Goal: Find specific page/section

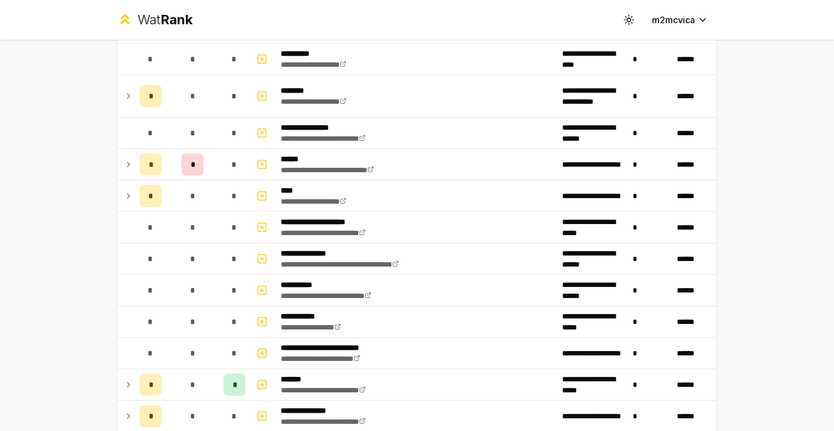
scroll to position [908, 0]
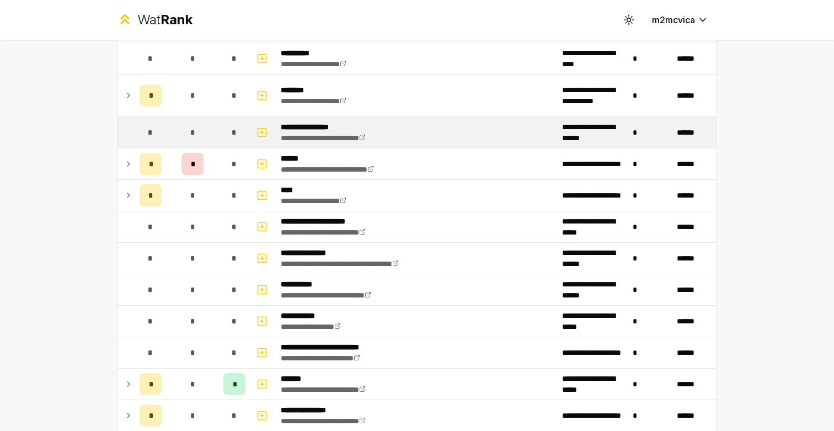
click at [299, 128] on p "**********" at bounding box center [336, 126] width 111 height 11
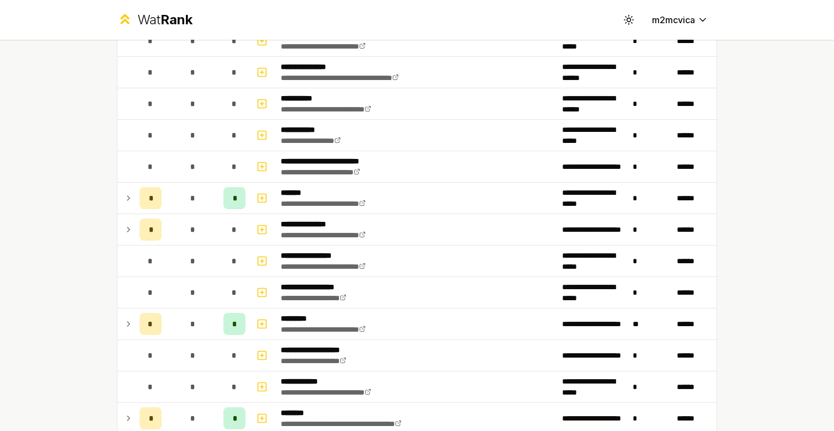
scroll to position [1095, 0]
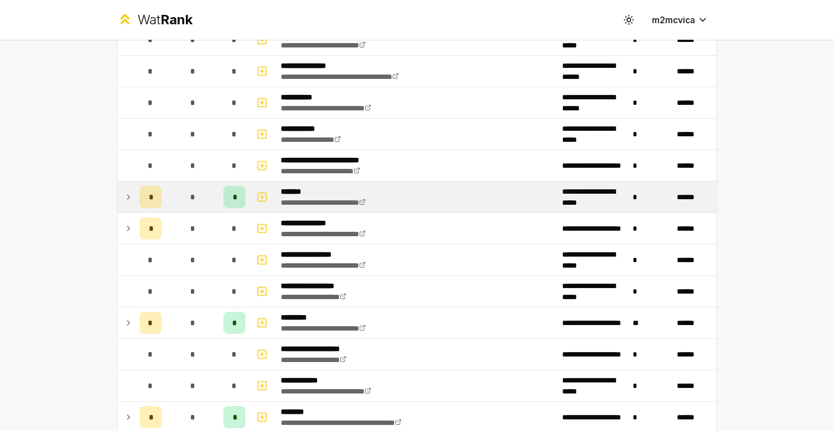
click at [236, 192] on div "*" at bounding box center [234, 197] width 22 height 22
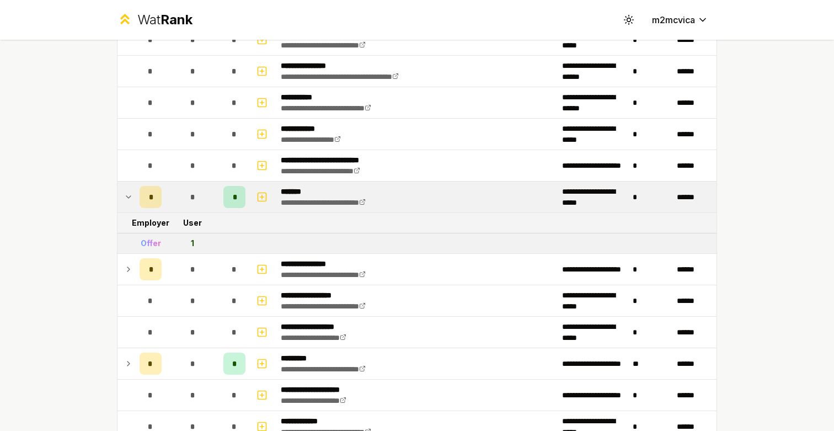
click at [236, 192] on div "*" at bounding box center [234, 197] width 22 height 22
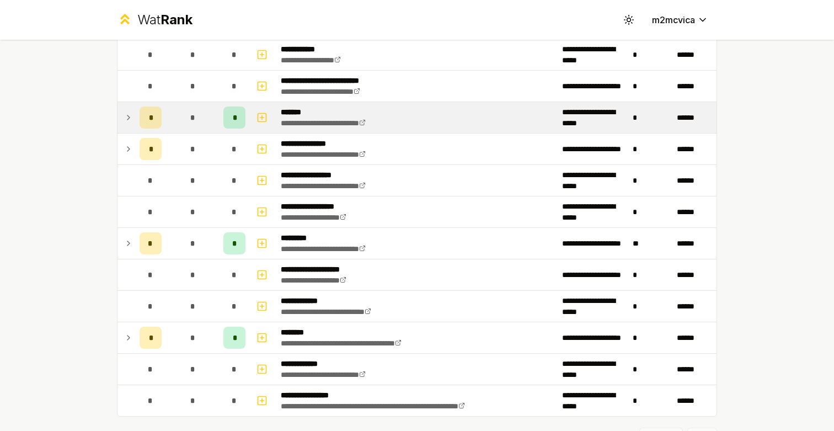
scroll to position [1194, 0]
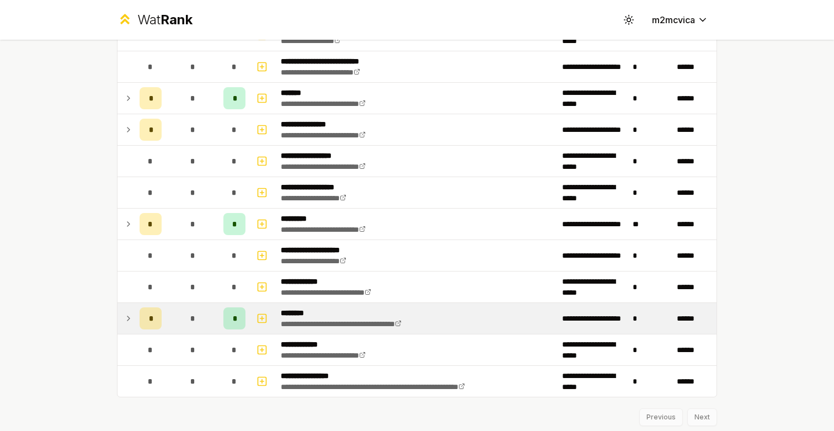
click at [229, 331] on td "*" at bounding box center [234, 318] width 31 height 31
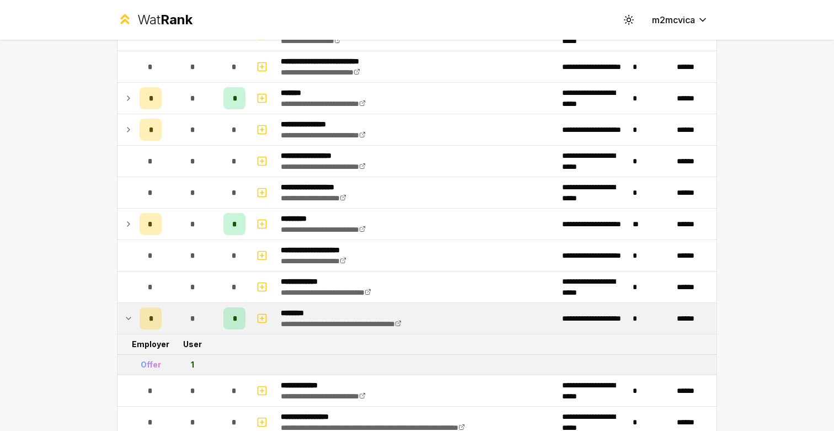
click at [232, 310] on div "*" at bounding box center [234, 318] width 22 height 22
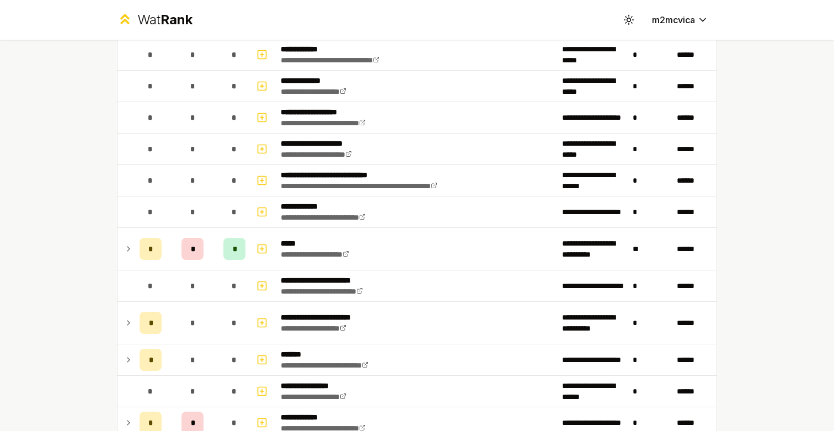
scroll to position [386, 0]
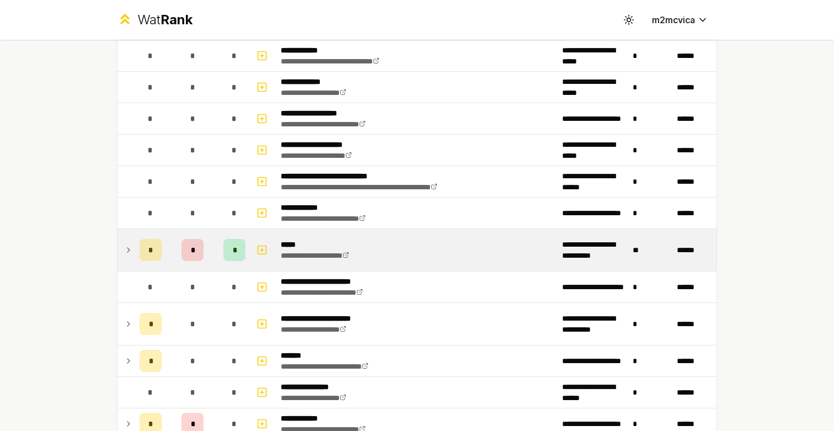
click at [232, 260] on div "*" at bounding box center [234, 250] width 22 height 22
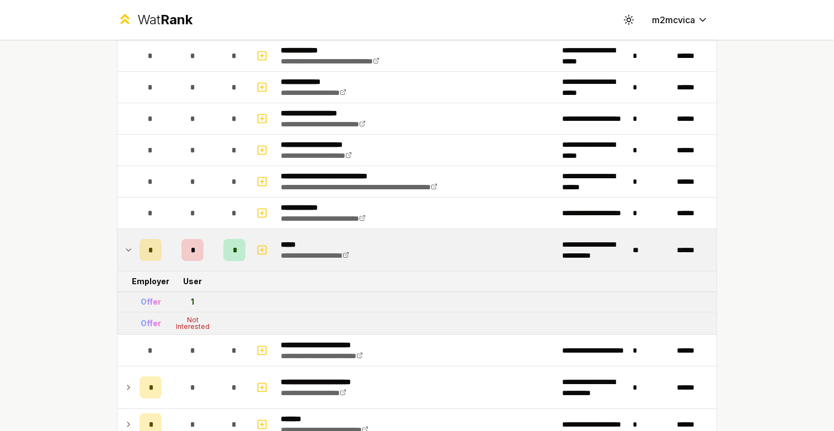
click at [232, 260] on div "*" at bounding box center [234, 250] width 22 height 22
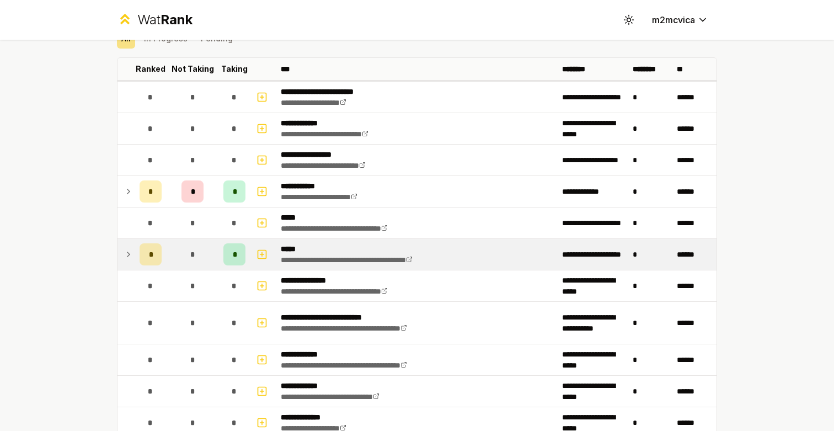
scroll to position [62, 0]
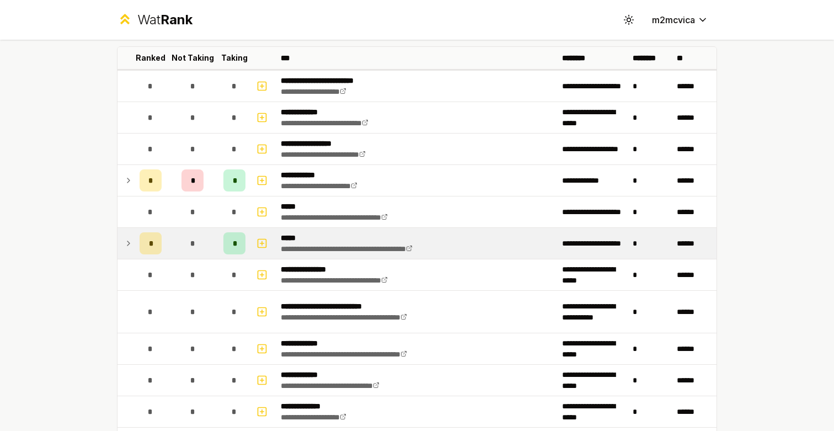
click at [229, 314] on div "*" at bounding box center [234, 311] width 22 height 22
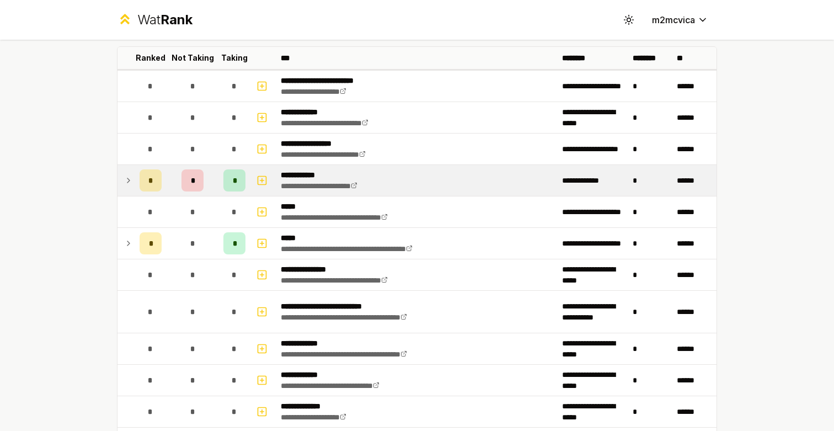
click at [228, 184] on div "*" at bounding box center [234, 180] width 22 height 22
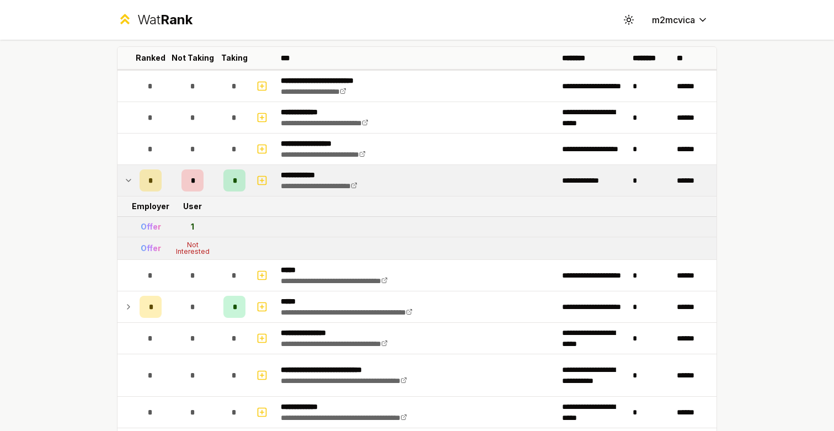
click at [228, 184] on div "*" at bounding box center [234, 180] width 22 height 22
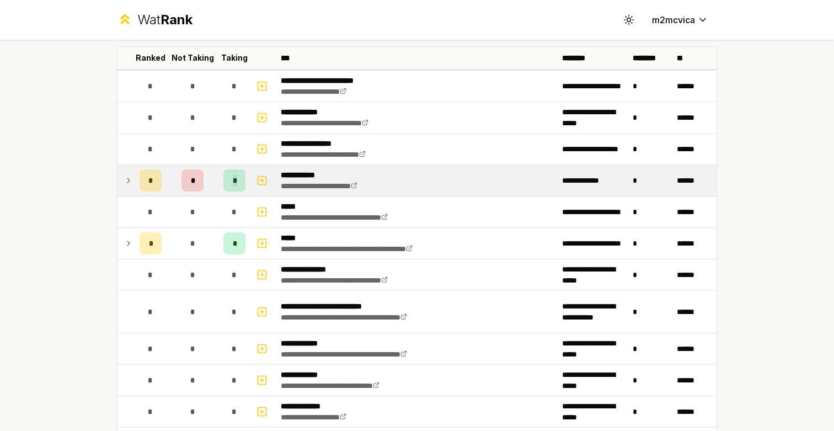
click at [228, 184] on div "*" at bounding box center [234, 180] width 22 height 22
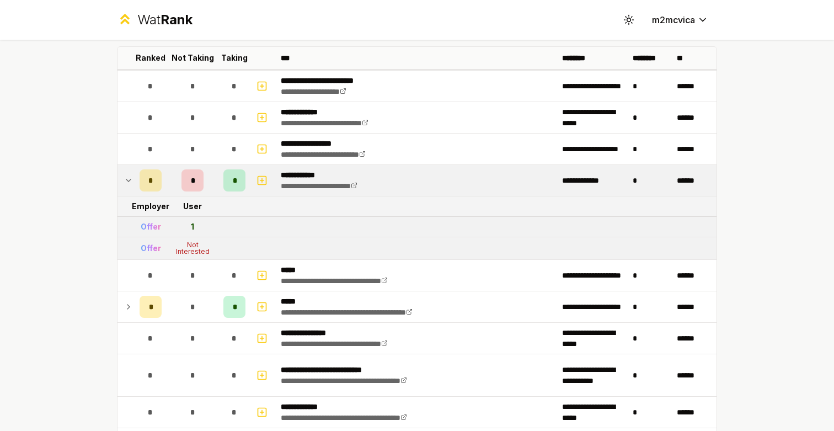
click at [228, 185] on div "*" at bounding box center [234, 180] width 22 height 22
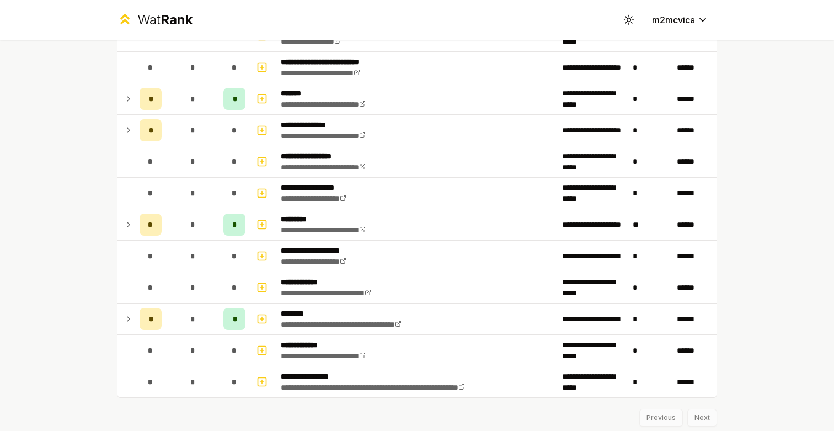
scroll to position [1195, 0]
